Goal: Task Accomplishment & Management: Manage account settings

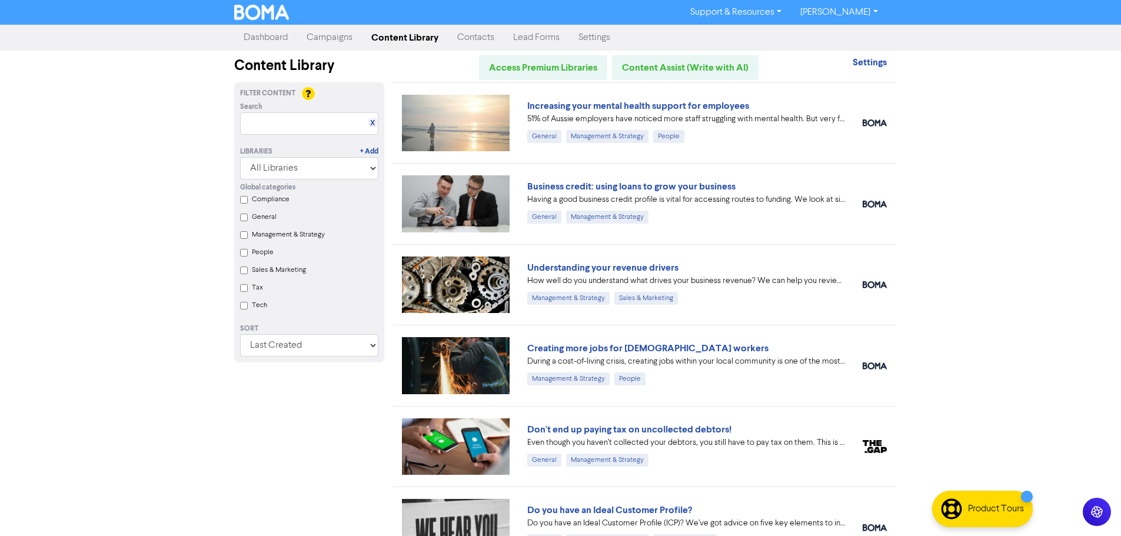
click at [321, 37] on link "Campaigns" at bounding box center [329, 38] width 65 height 24
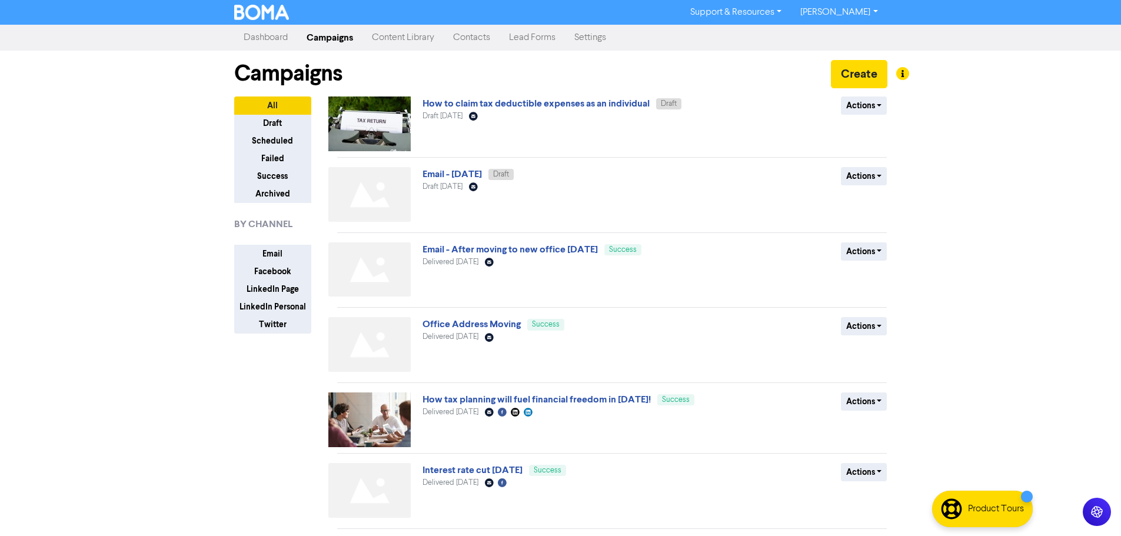
click at [263, 45] on link "Dashboard" at bounding box center [265, 38] width 63 height 24
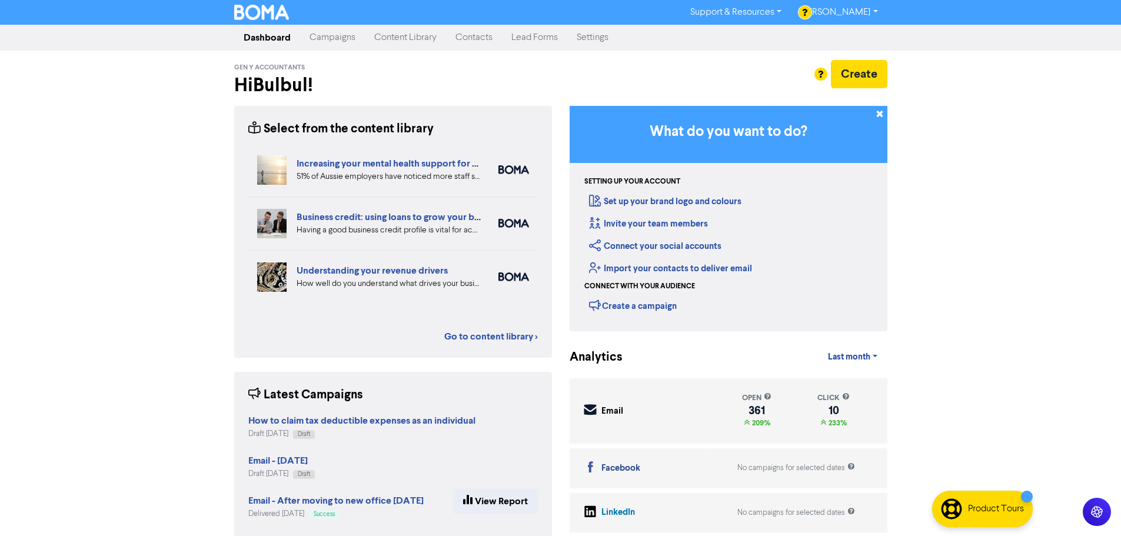
click at [486, 43] on link "Contacts" at bounding box center [474, 38] width 56 height 24
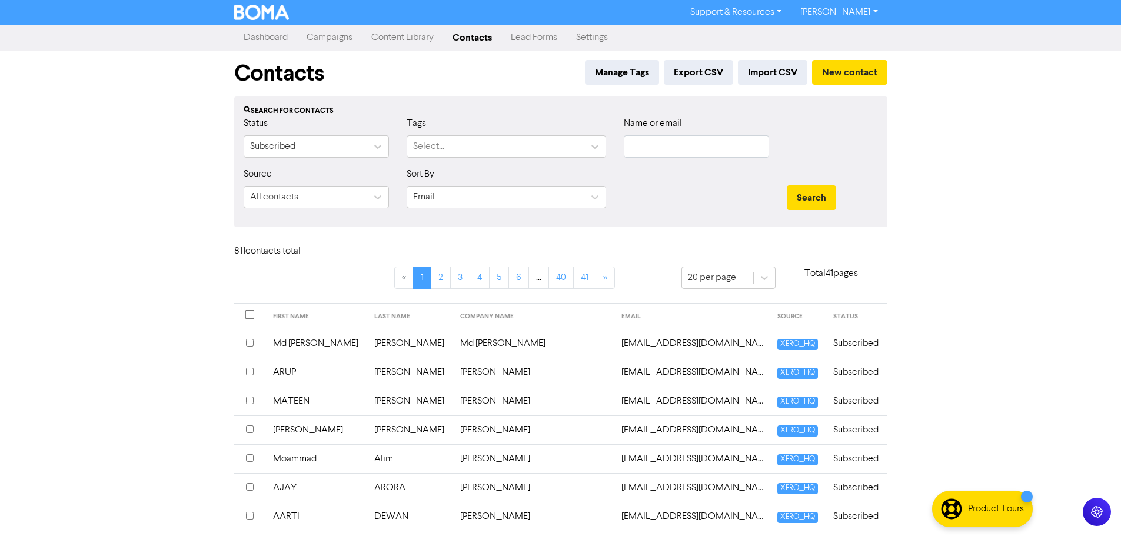
click at [525, 39] on link "Lead Forms" at bounding box center [534, 38] width 65 height 24
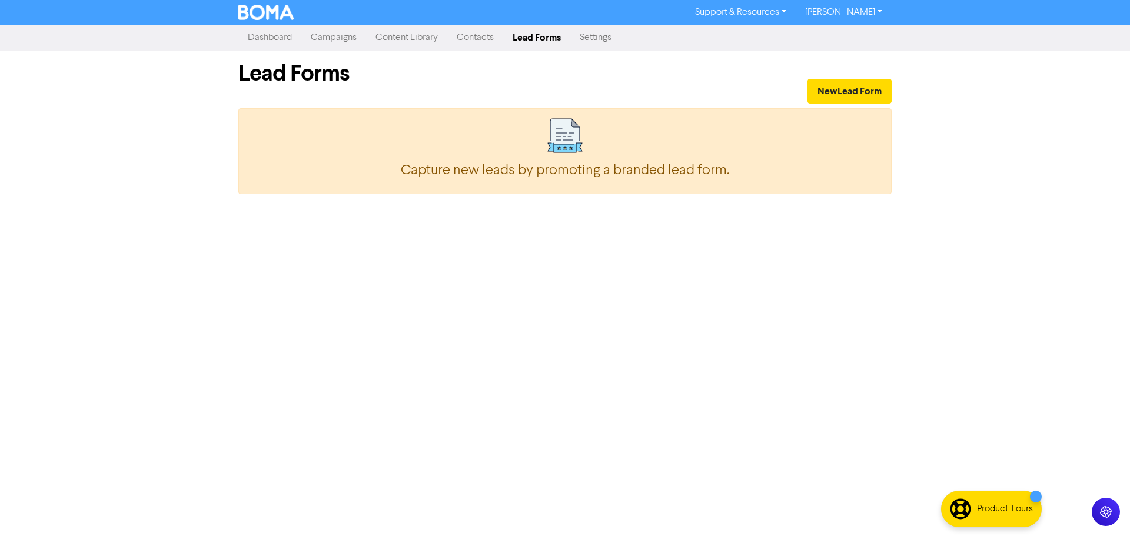
click at [417, 38] on link "Content Library" at bounding box center [406, 38] width 81 height 24
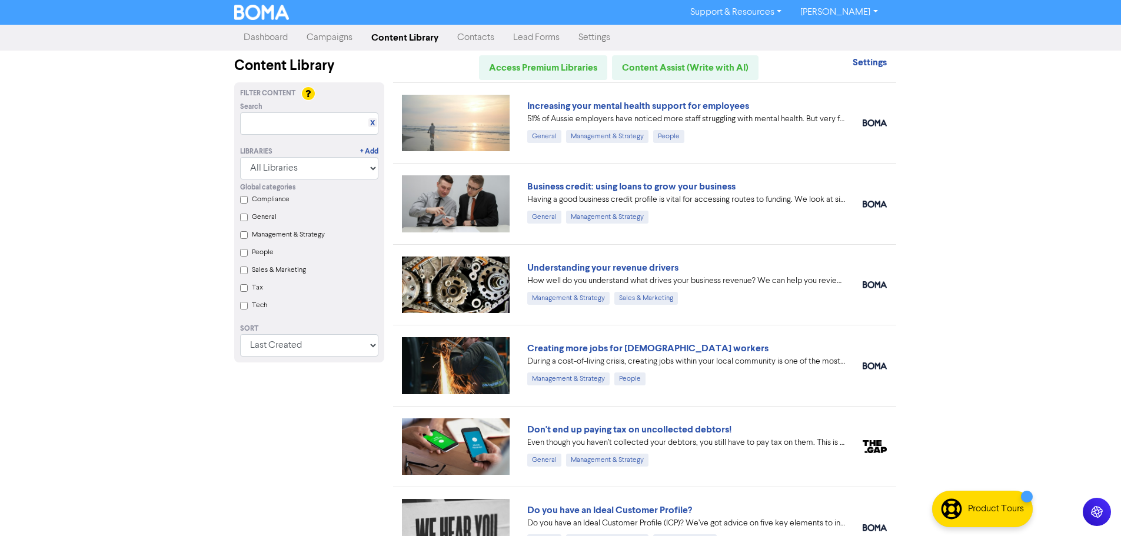
click at [323, 38] on link "Campaigns" at bounding box center [329, 38] width 65 height 24
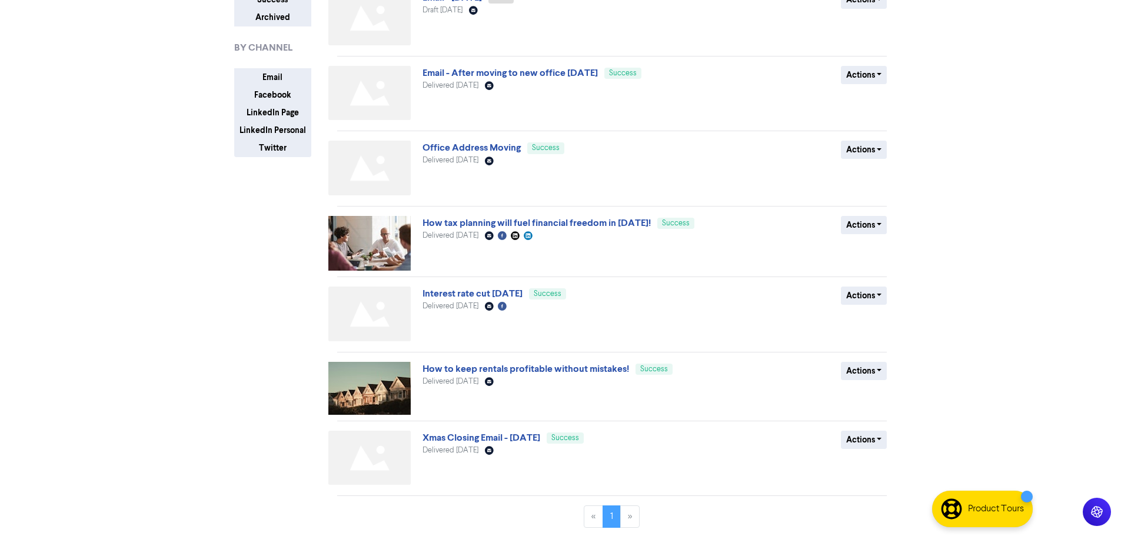
scroll to position [178, 0]
click at [490, 227] on link "How tax planning will fuel financial freedom in 2025!" at bounding box center [537, 222] width 228 height 12
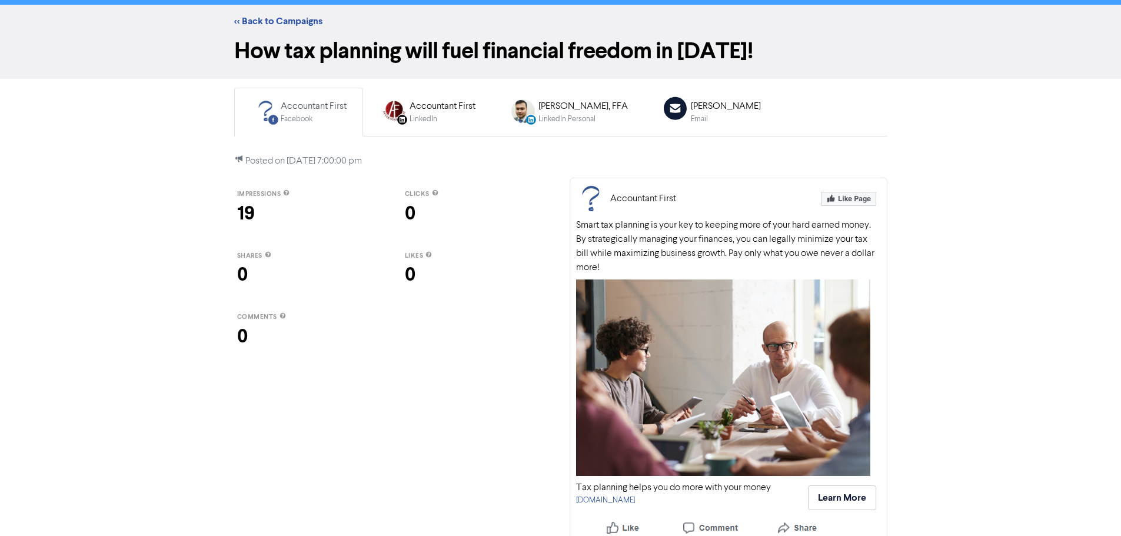
scroll to position [31, 0]
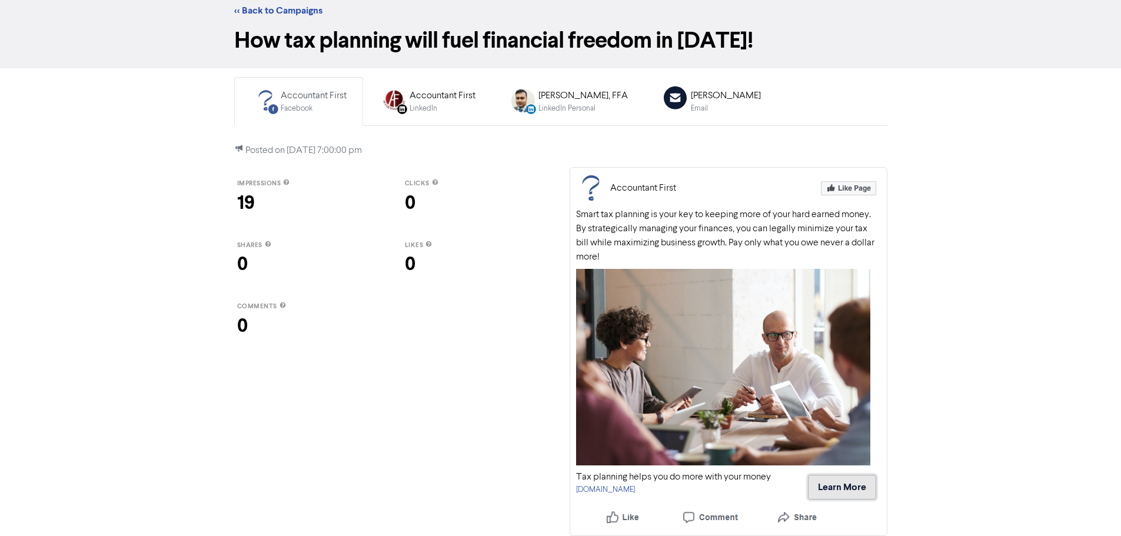
click at [832, 487] on button "Learn More" at bounding box center [842, 487] width 68 height 25
click at [238, 10] on link "<< Back to Campaigns" at bounding box center [278, 11] width 88 height 12
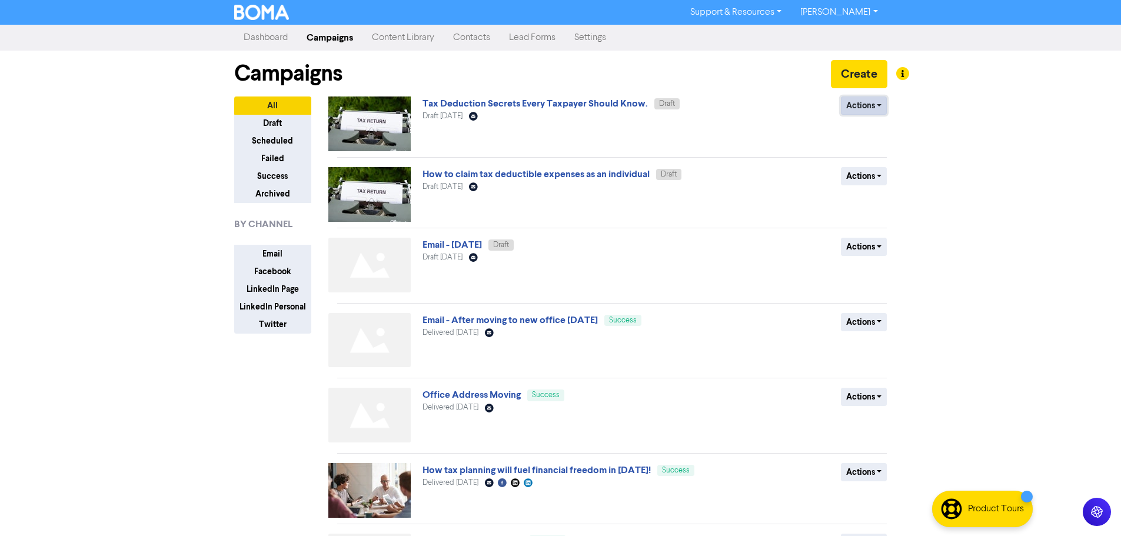
click at [869, 110] on button "Actions" at bounding box center [864, 106] width 47 height 18
click at [450, 106] on link "Tax Deduction Secrets Every Taxpayer Should Know." at bounding box center [535, 104] width 225 height 12
click at [266, 115] on button "All" at bounding box center [272, 106] width 77 height 18
click at [273, 128] on button "Draft" at bounding box center [272, 123] width 77 height 18
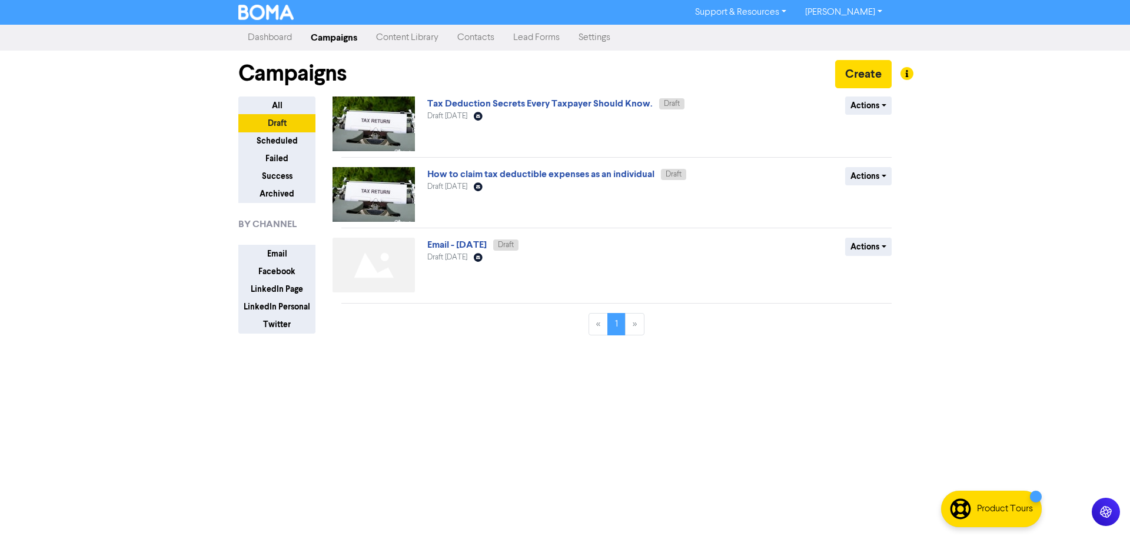
click at [384, 116] on img at bounding box center [374, 124] width 82 height 55
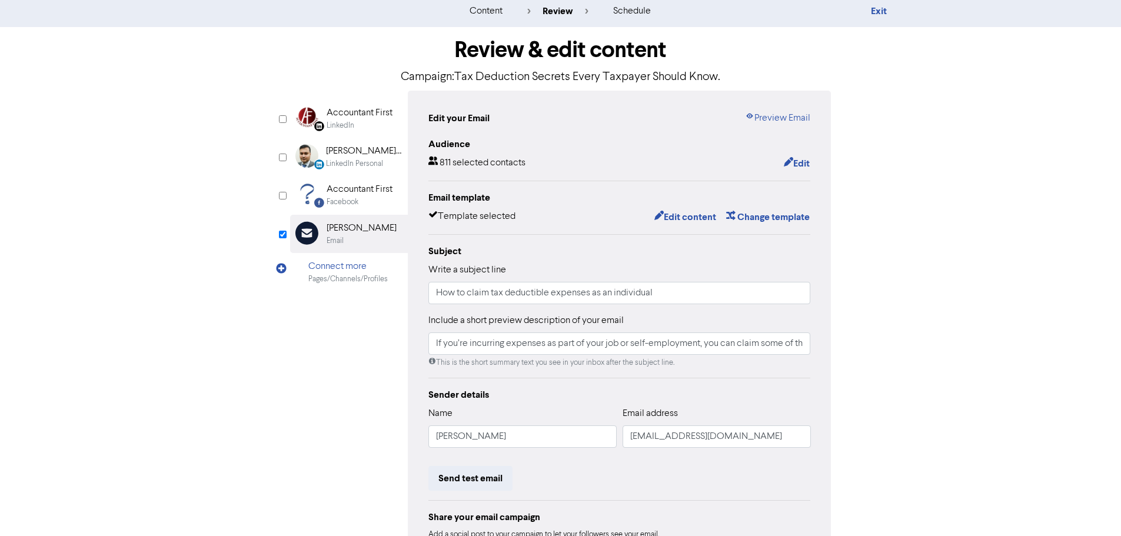
scroll to position [21, 0]
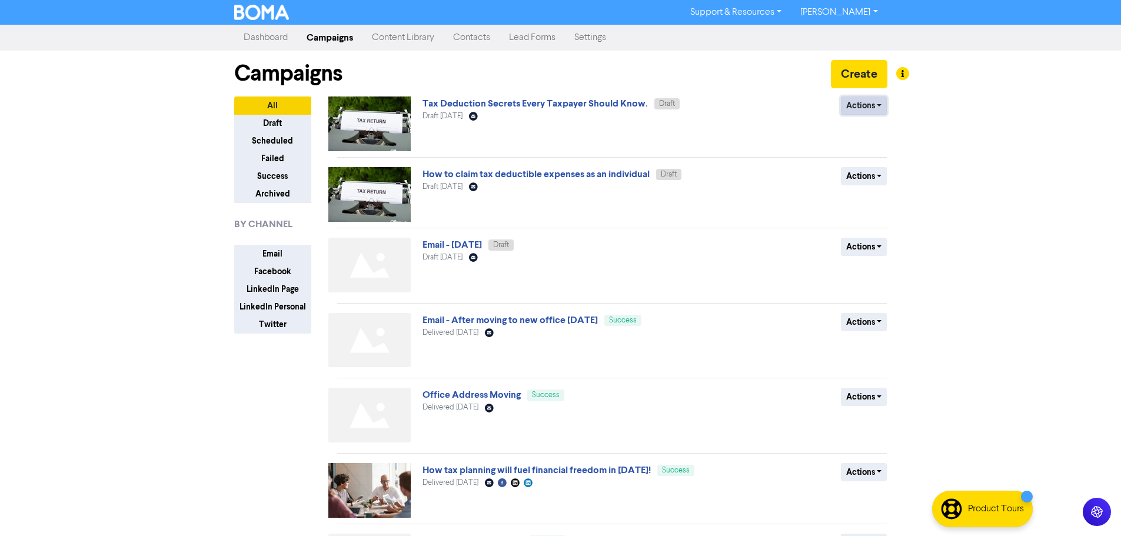
click at [860, 108] on button "Actions" at bounding box center [864, 106] width 47 height 18
click at [553, 109] on link "Tax Deduction Secrets Every Taxpayer Should Know." at bounding box center [535, 104] width 225 height 12
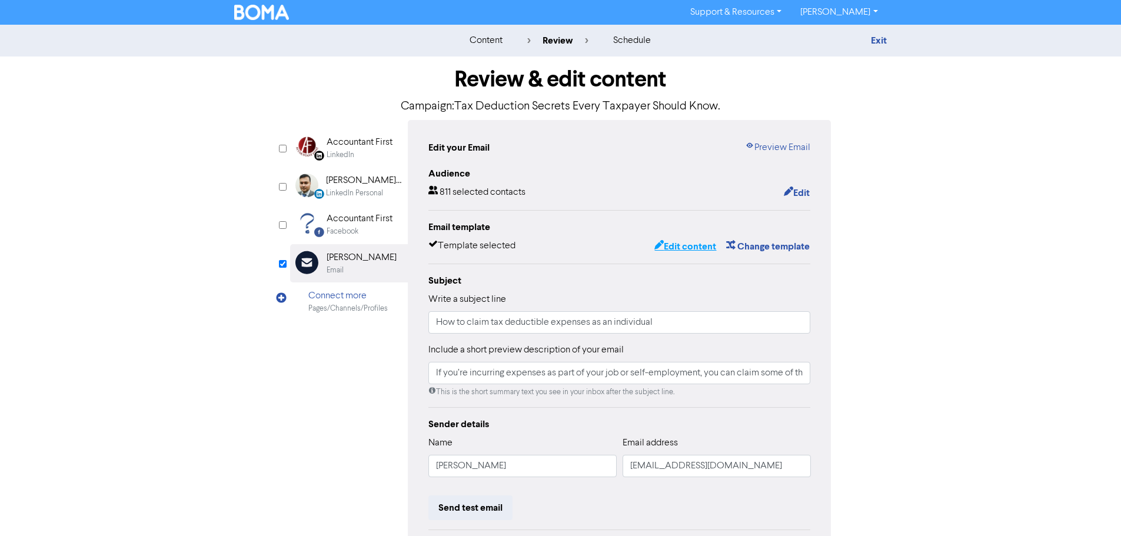
click at [704, 250] on button "Edit content" at bounding box center [685, 246] width 63 height 15
type input "If you’re incurring expenses as part of your job or self-employment, you can cl…"
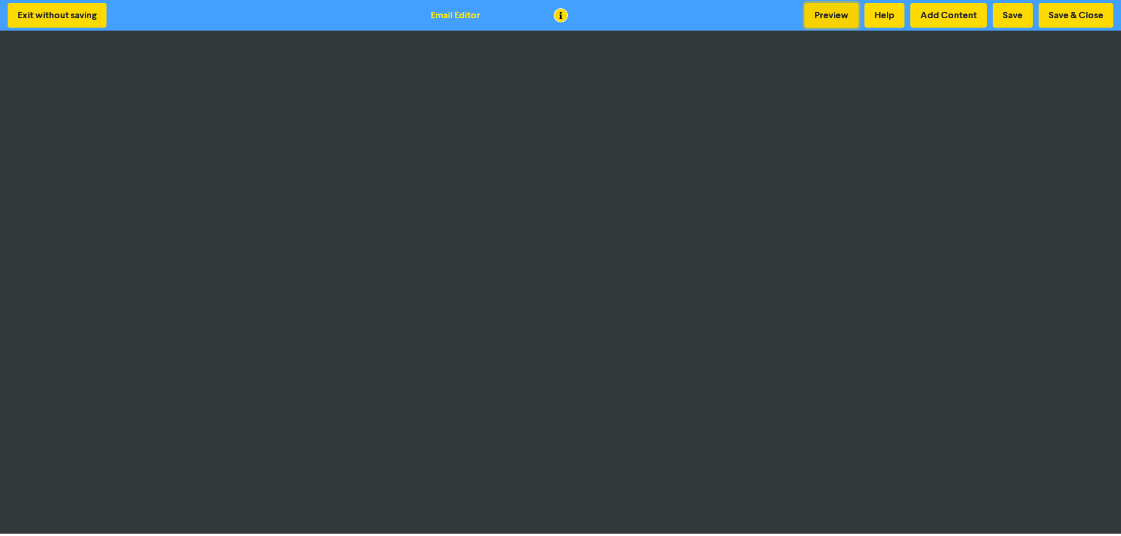
click at [829, 20] on button "Preview" at bounding box center [832, 15] width 54 height 25
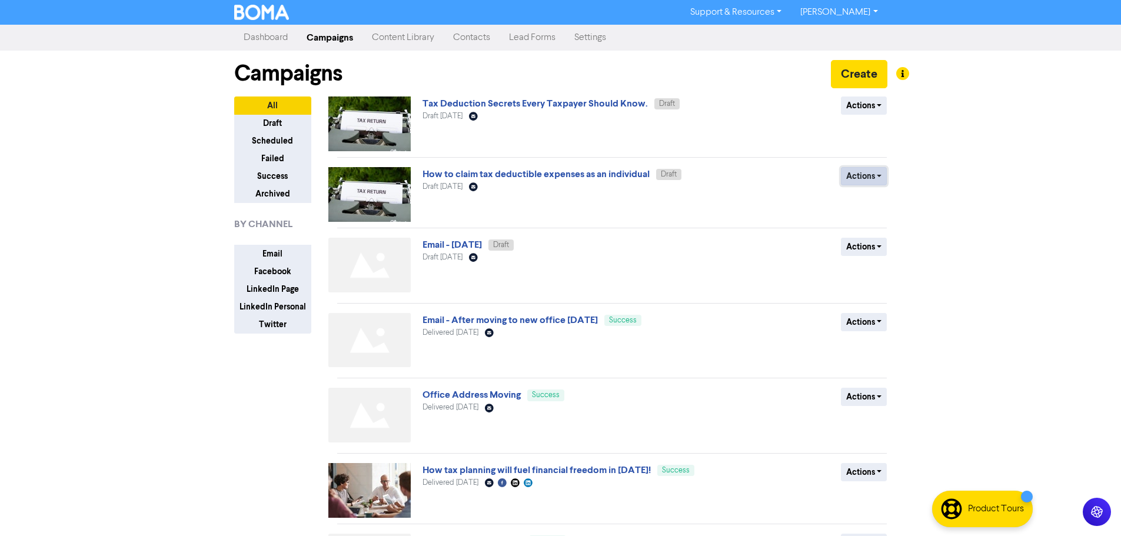
click at [881, 177] on button "Actions" at bounding box center [864, 176] width 47 height 18
click at [881, 200] on button "Delete" at bounding box center [888, 201] width 93 height 19
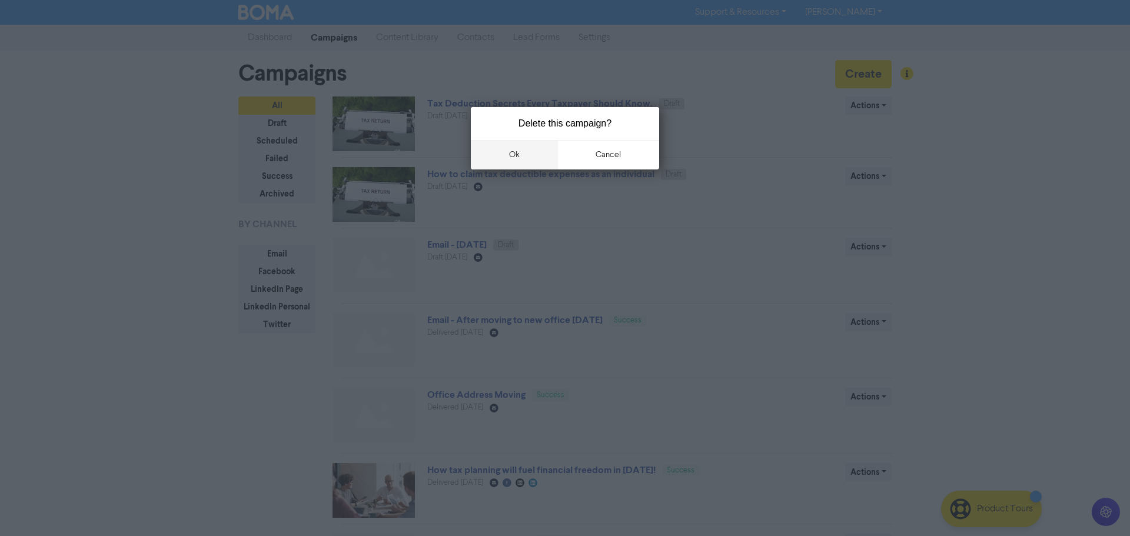
click at [516, 160] on button "ok" at bounding box center [514, 154] width 87 height 29
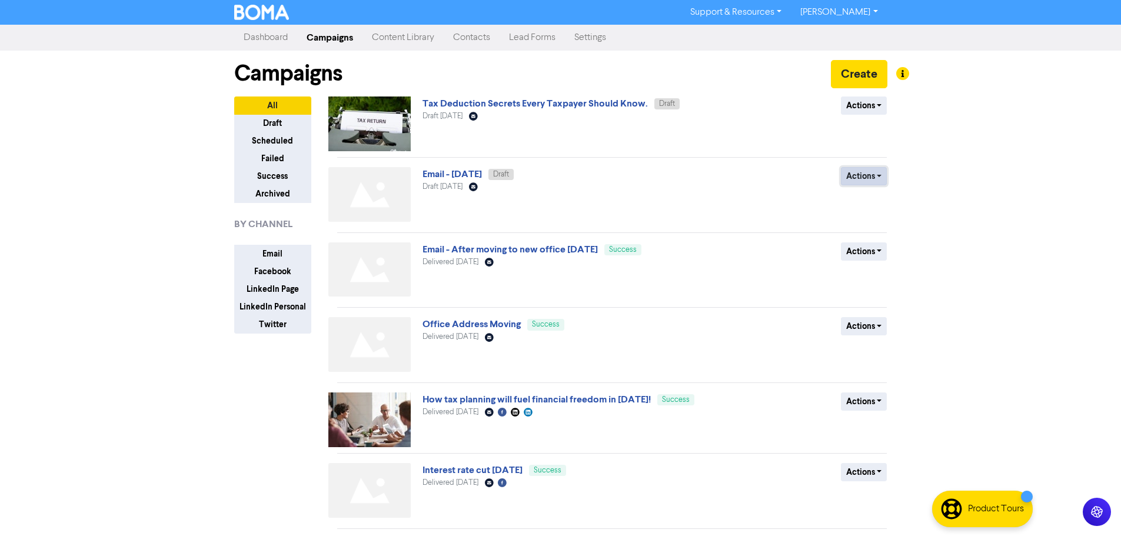
click at [874, 177] on button "Actions" at bounding box center [864, 176] width 47 height 18
click at [865, 204] on button "Delete" at bounding box center [888, 201] width 93 height 19
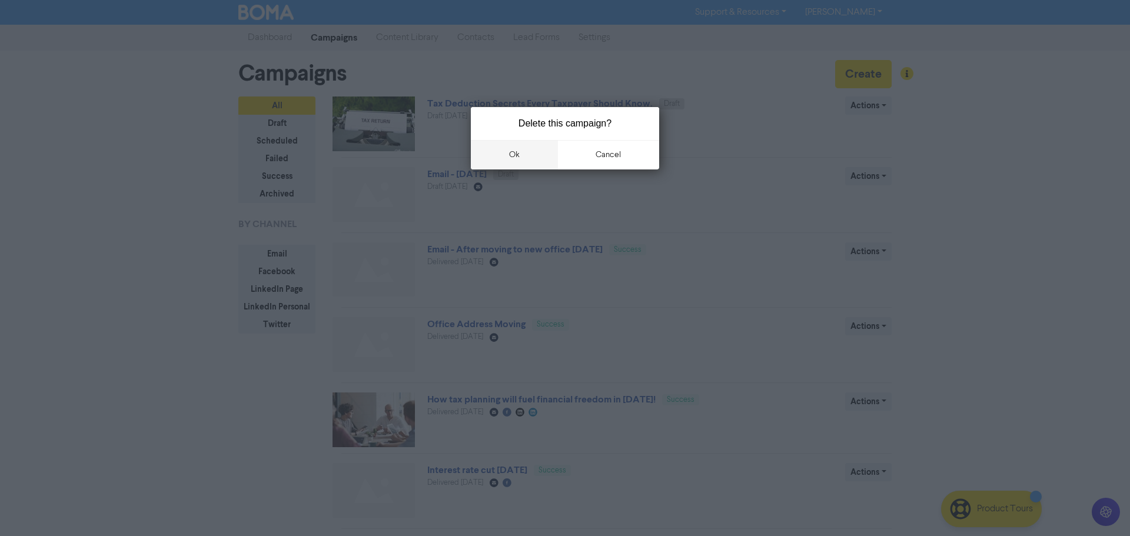
click at [513, 163] on button "ok" at bounding box center [514, 154] width 87 height 29
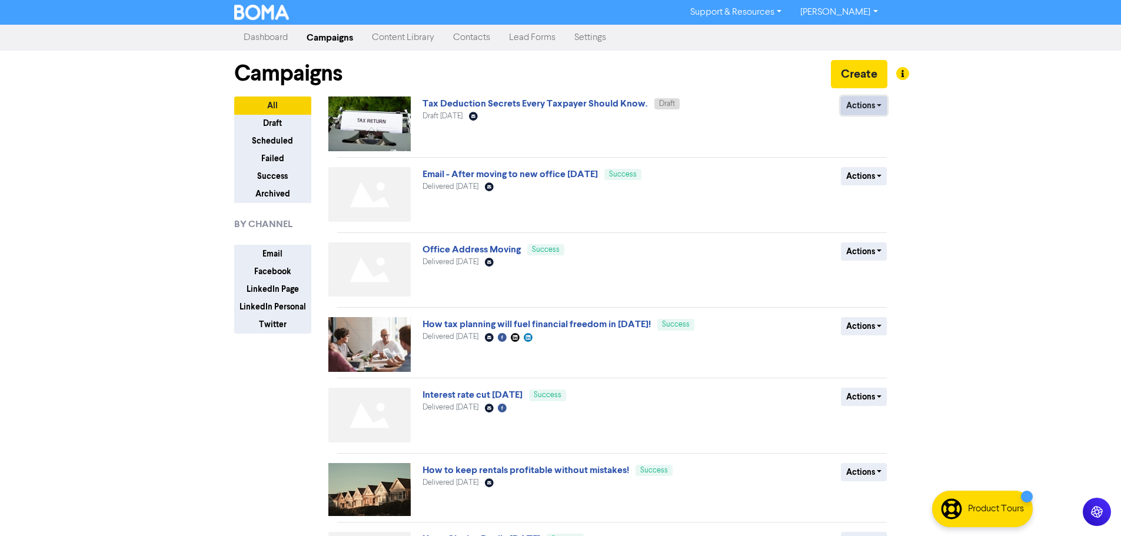
click at [867, 102] on button "Actions" at bounding box center [864, 106] width 47 height 18
click at [875, 101] on button "Actions" at bounding box center [864, 106] width 47 height 18
click at [862, 113] on button "Actions" at bounding box center [864, 106] width 47 height 18
click at [471, 109] on div "Tax Deduction Secrets Every Taxpayer Should Know. Draft Draft August 12th 2025 …" at bounding box center [565, 124] width 284 height 55
click at [676, 128] on div "Tax Deduction Secrets Every Taxpayer Should Know. Draft Draft August 12th 2025 …" at bounding box center [565, 124] width 284 height 55
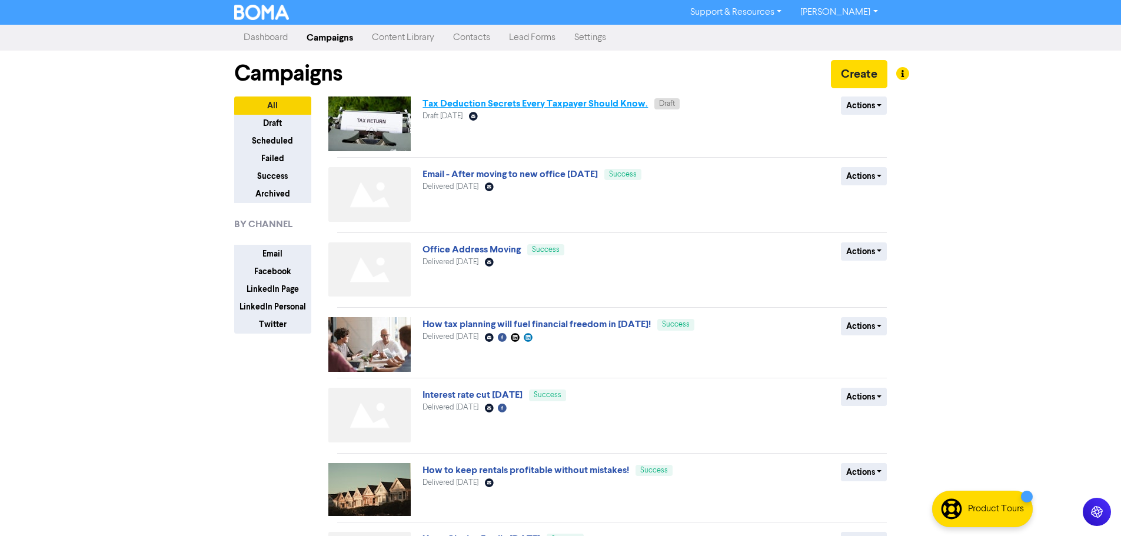
click at [603, 109] on link "Tax Deduction Secrets Every Taxpayer Should Know." at bounding box center [535, 104] width 225 height 12
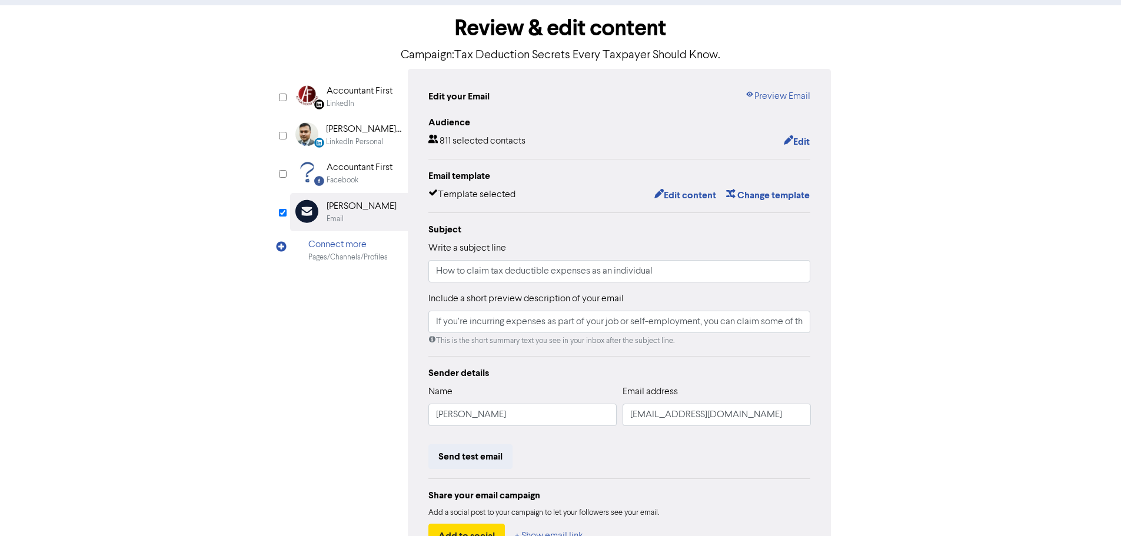
scroll to position [21, 0]
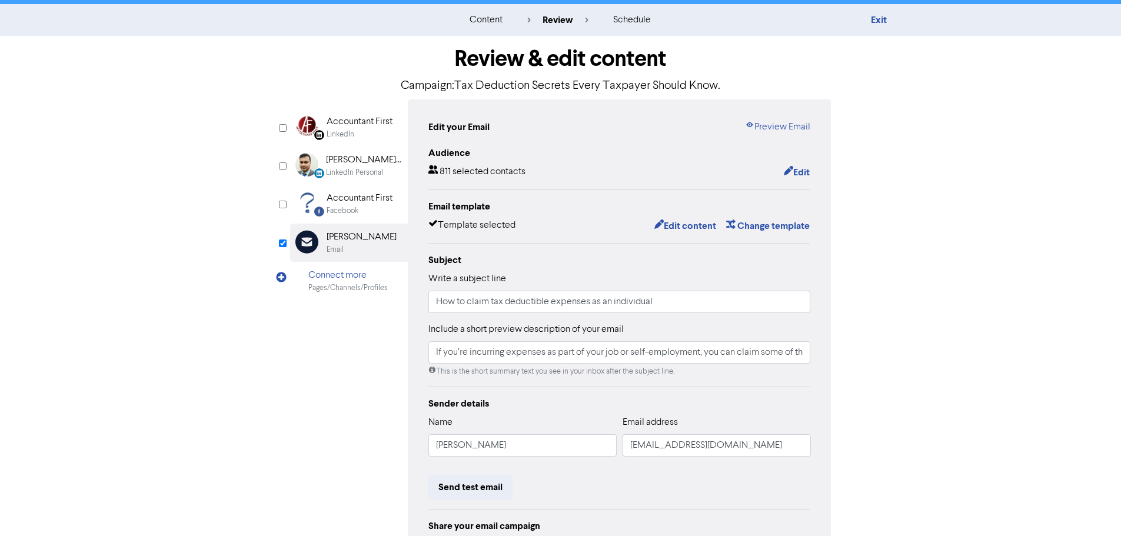
click at [167, 120] on div "content review schedule Exit Review & edit content Campaign: Tax Deduction Secr…" at bounding box center [560, 328] width 1121 height 649
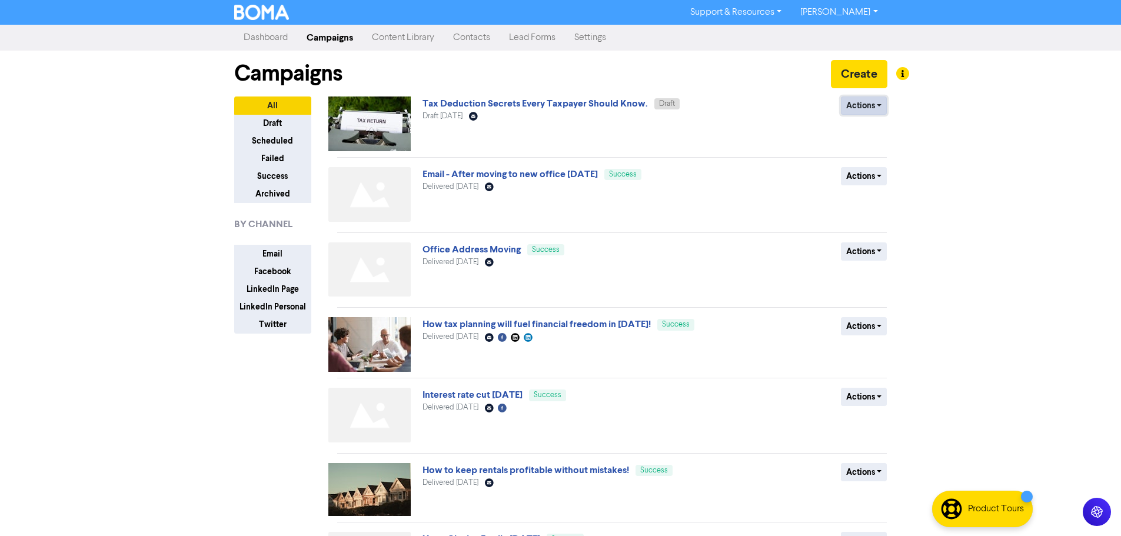
click at [857, 102] on button "Actions" at bounding box center [864, 106] width 47 height 18
click at [463, 116] on span "Draft August 12th 2025" at bounding box center [443, 116] width 40 height 8
click at [482, 105] on link "Tax Deduction Secrets Every Taxpayer Should Know." at bounding box center [535, 104] width 225 height 12
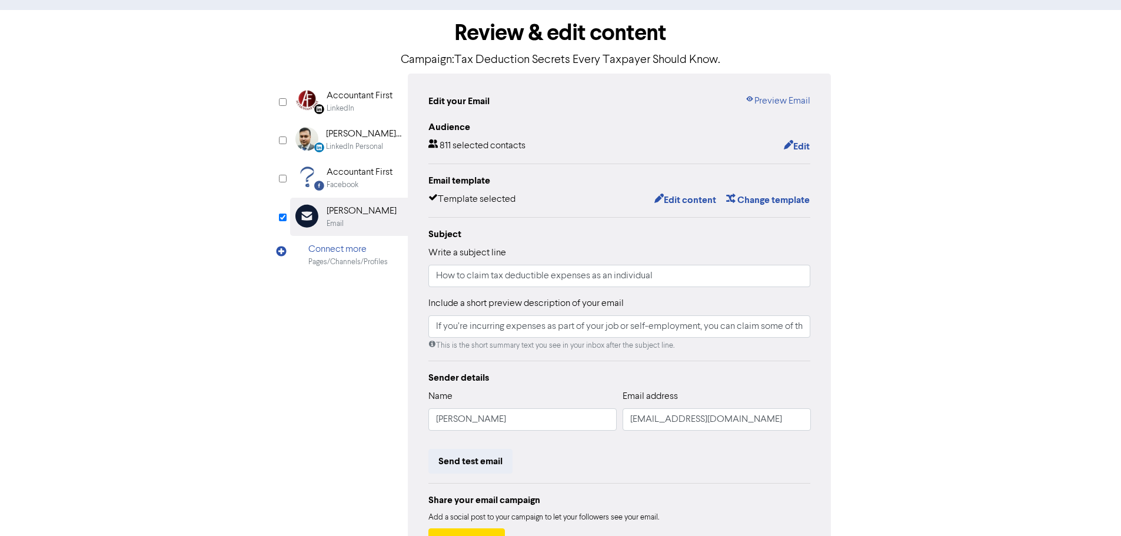
scroll to position [21, 0]
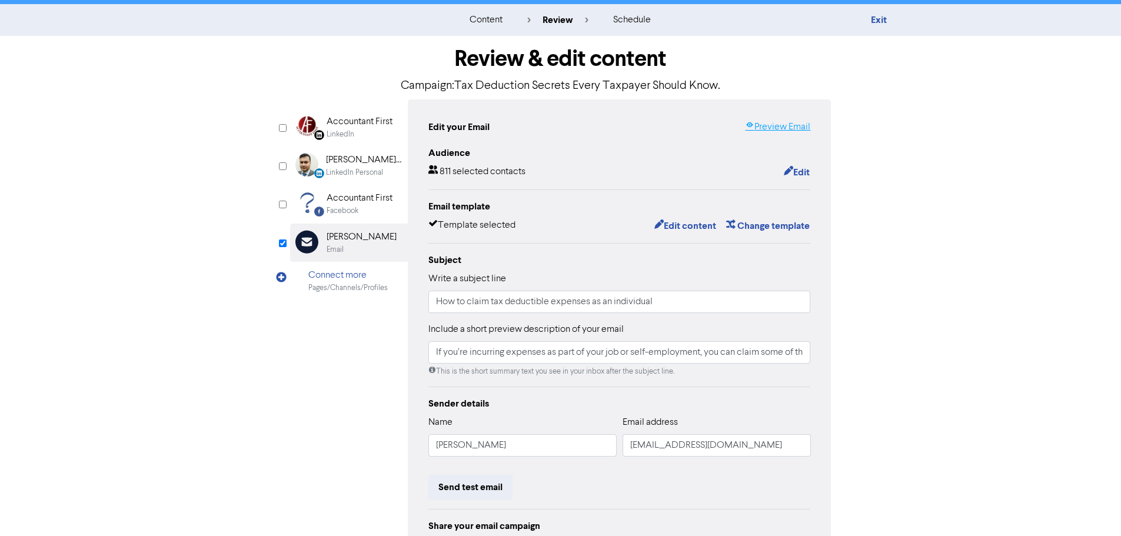
click at [772, 128] on link "Preview Email" at bounding box center [777, 127] width 65 height 14
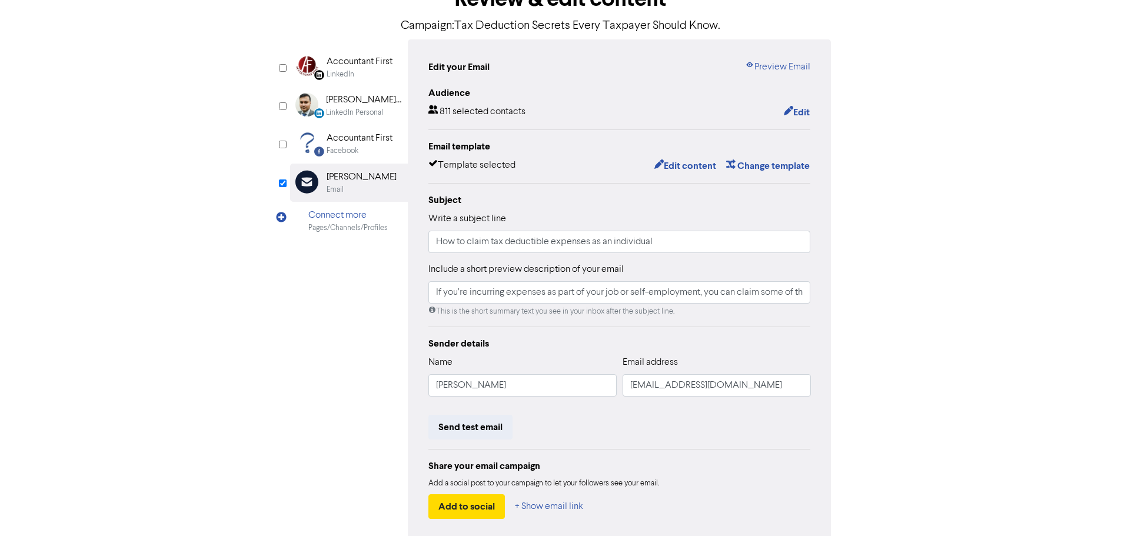
scroll to position [138, 0]
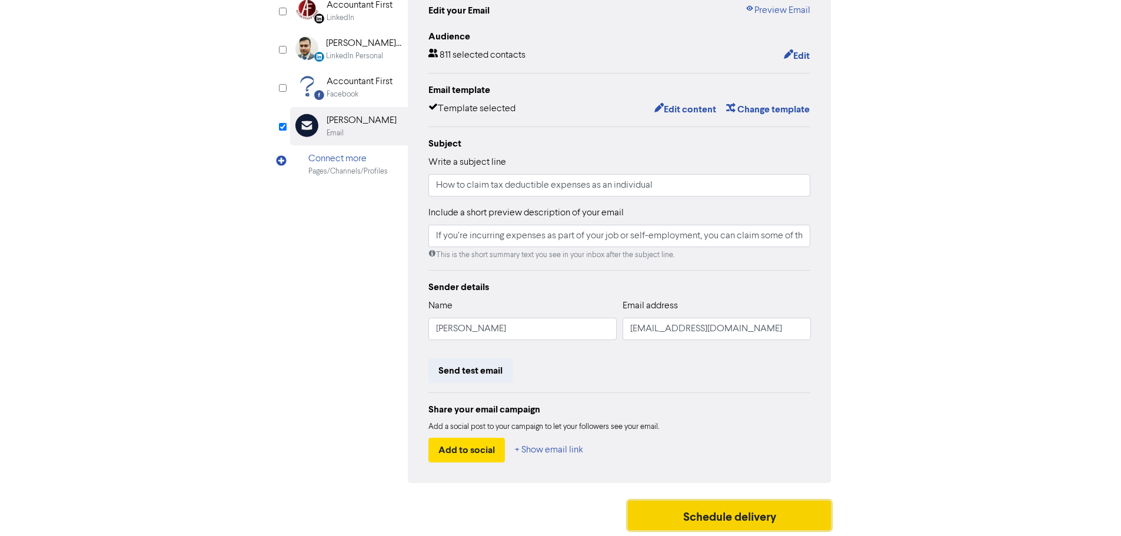
click at [736, 520] on button "Schedule delivery" at bounding box center [730, 515] width 204 height 29
type input "If you’re incurring expenses as part of your job or self-employment, you can cl…"
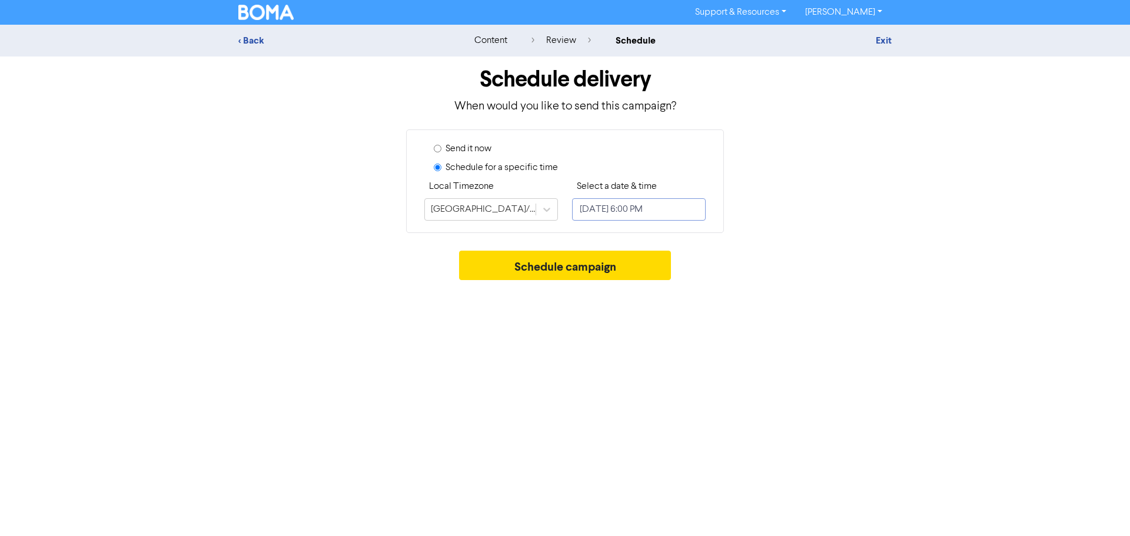
click at [604, 215] on input "August 13, 2025 6:00 PM" at bounding box center [639, 209] width 134 height 22
select select "7"
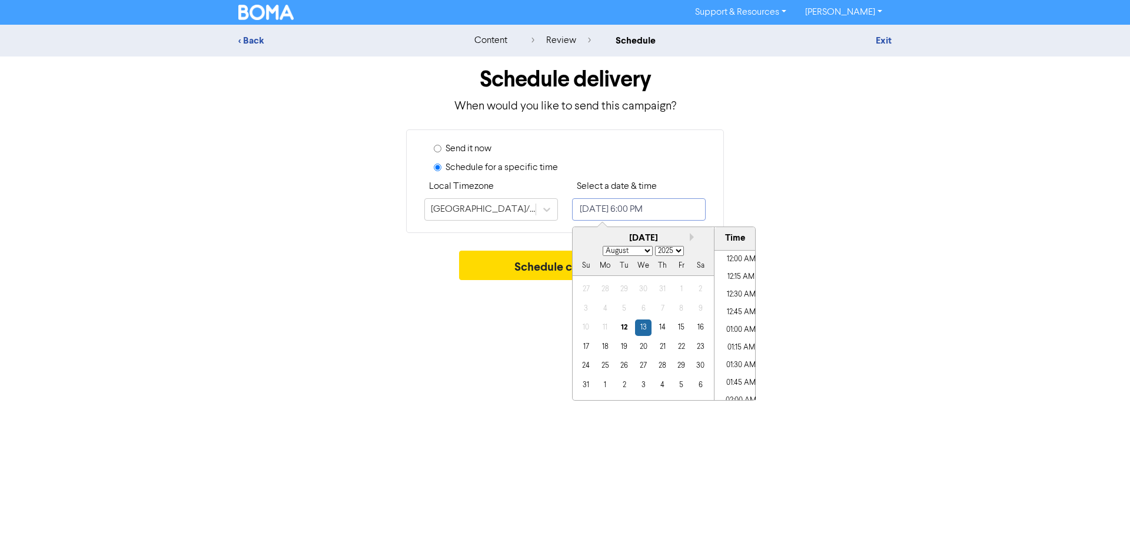
scroll to position [1206, 0]
click at [622, 329] on div "12" at bounding box center [624, 328] width 16 height 16
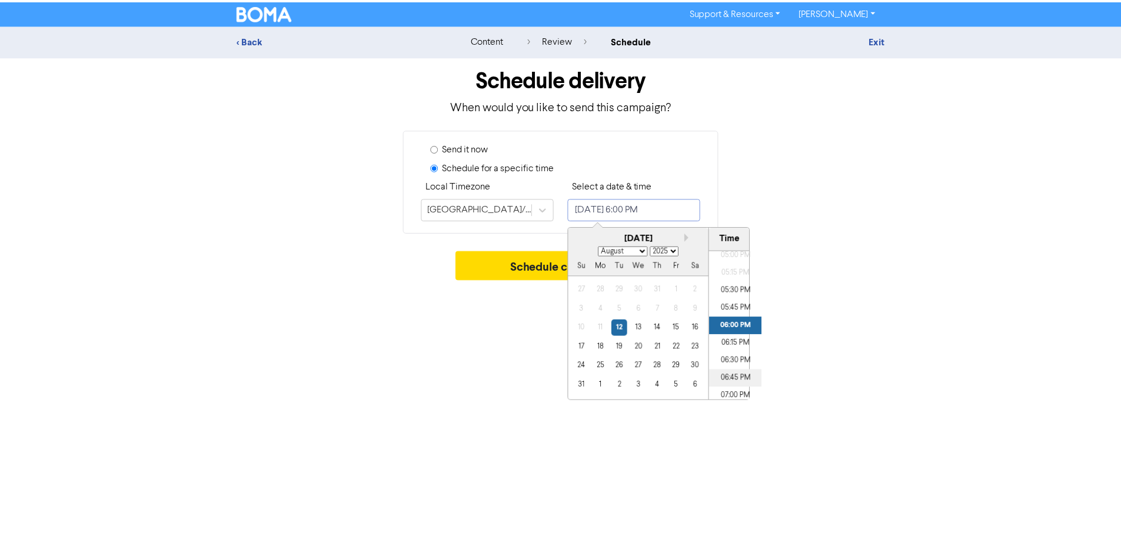
scroll to position [1265, 0]
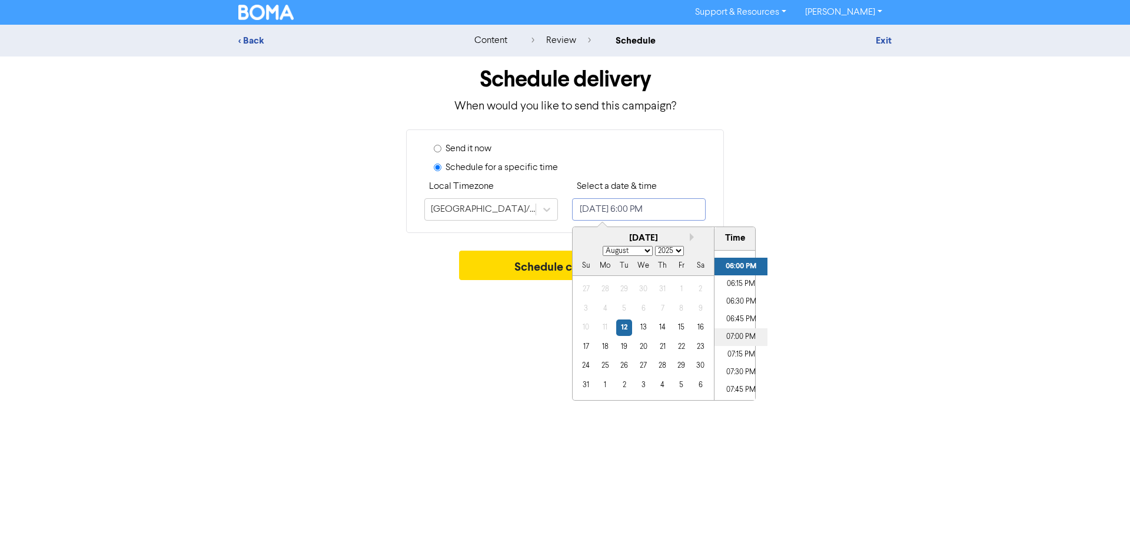
click at [732, 336] on li "07:00 PM" at bounding box center [741, 337] width 53 height 18
type input "August 12, 2025 7:00 PM"
click at [872, 335] on div "Support & Resources Video Tutorials FAQ & Guides Marketing Education Bulbul Ahm…" at bounding box center [565, 268] width 1130 height 536
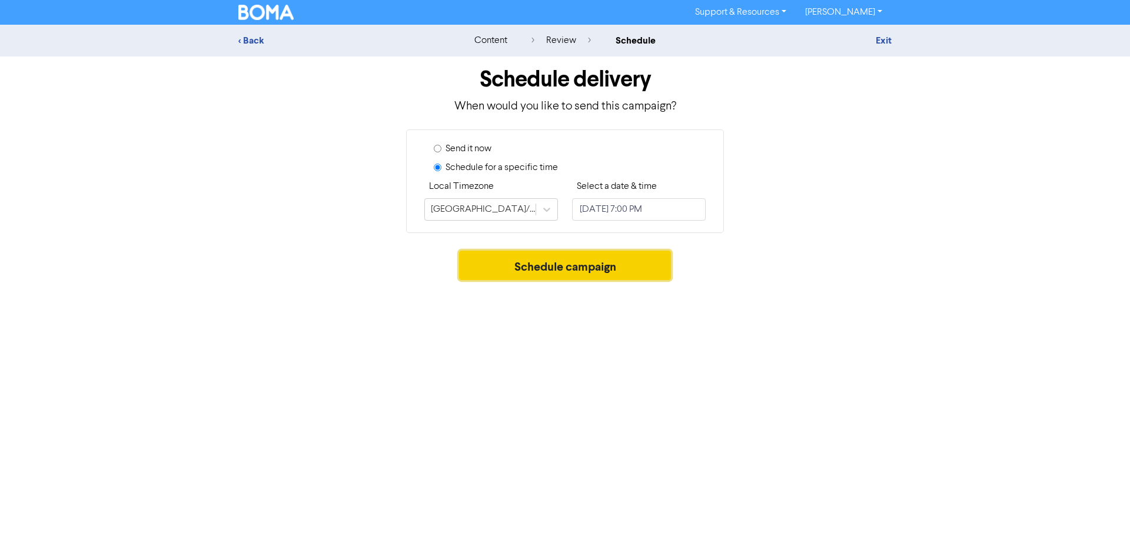
click at [603, 274] on button "Schedule campaign" at bounding box center [565, 265] width 213 height 29
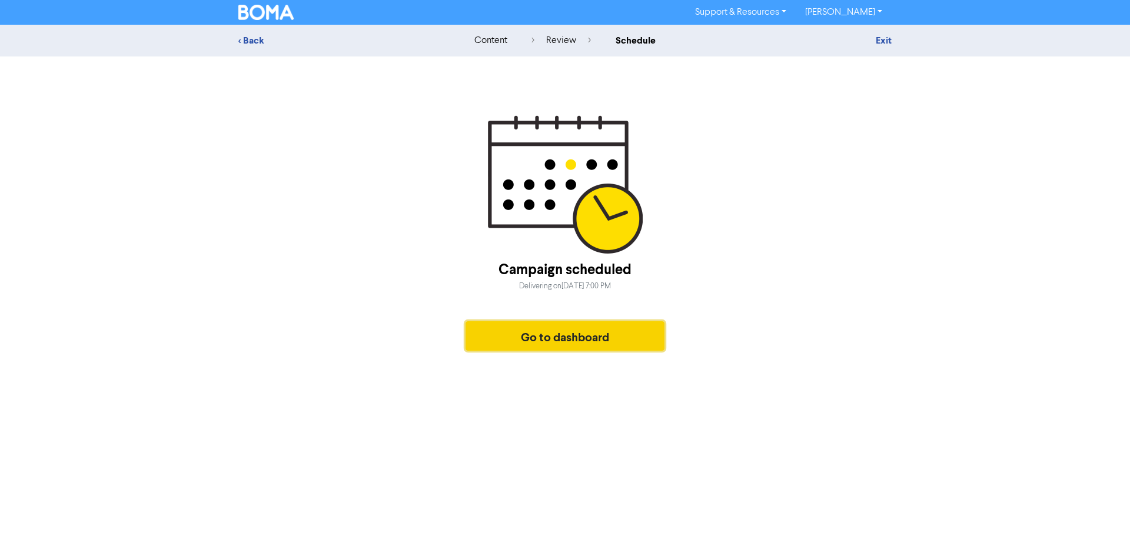
click at [549, 339] on button "Go to dashboard" at bounding box center [565, 335] width 199 height 29
